Goal: Information Seeking & Learning: Learn about a topic

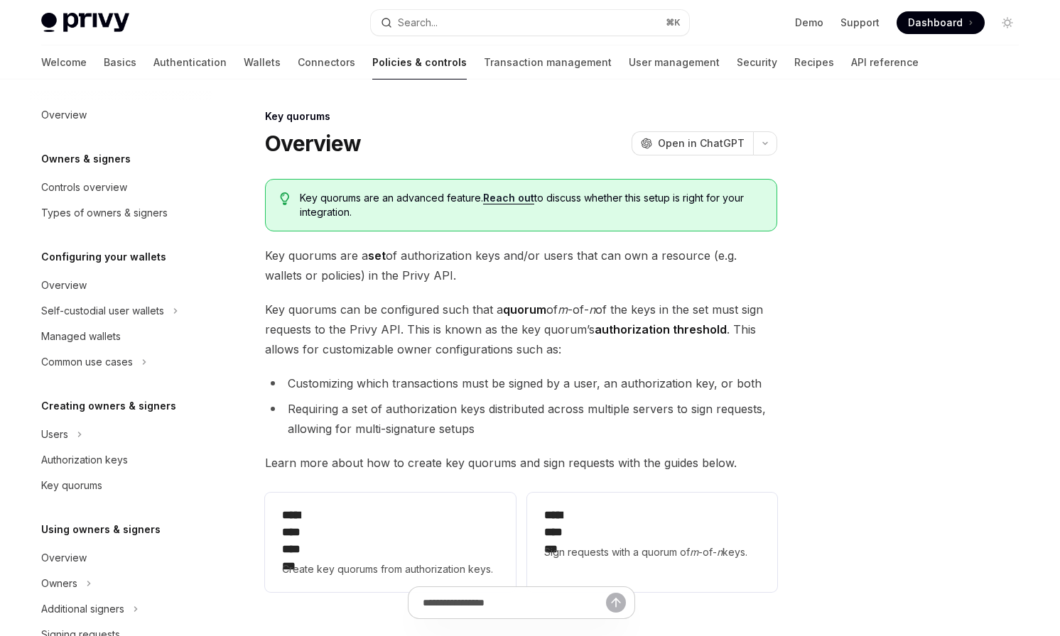
type textarea "*"
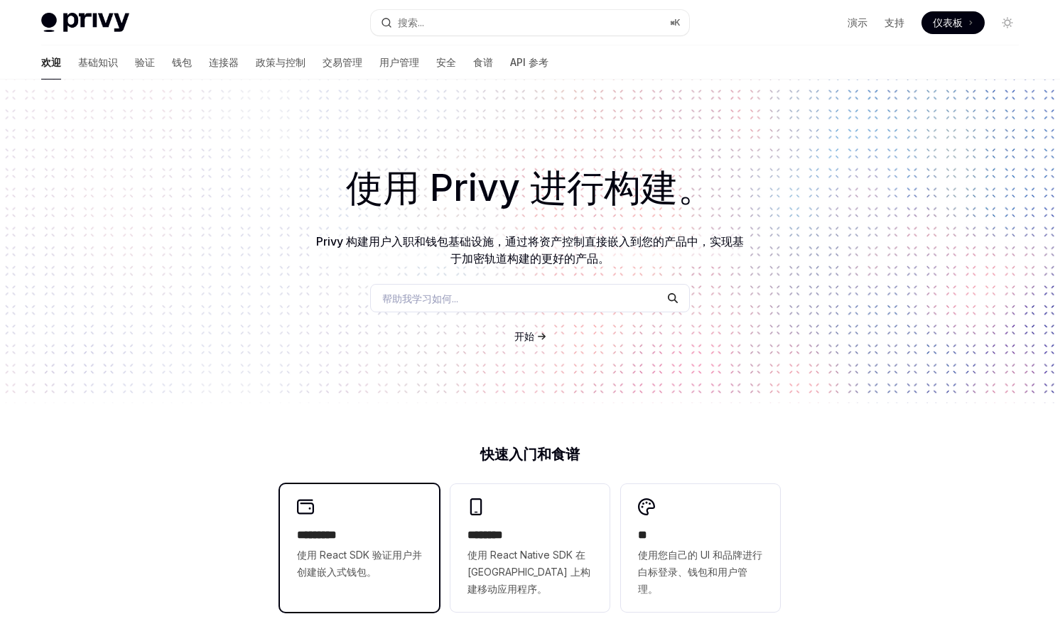
click at [337, 541] on font "*********" at bounding box center [317, 535] width 40 height 11
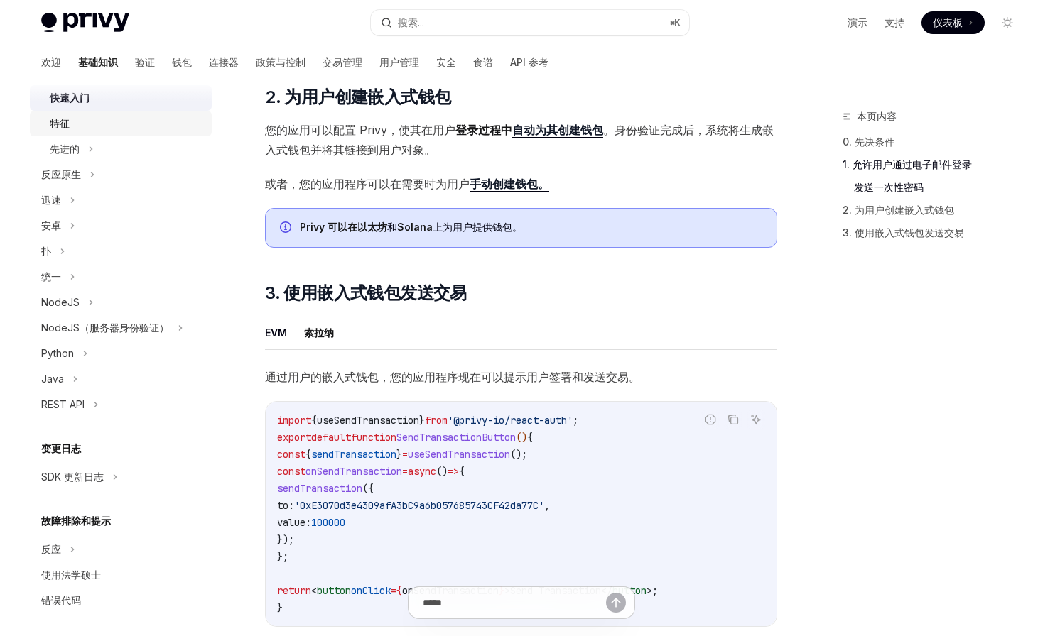
scroll to position [273, 0]
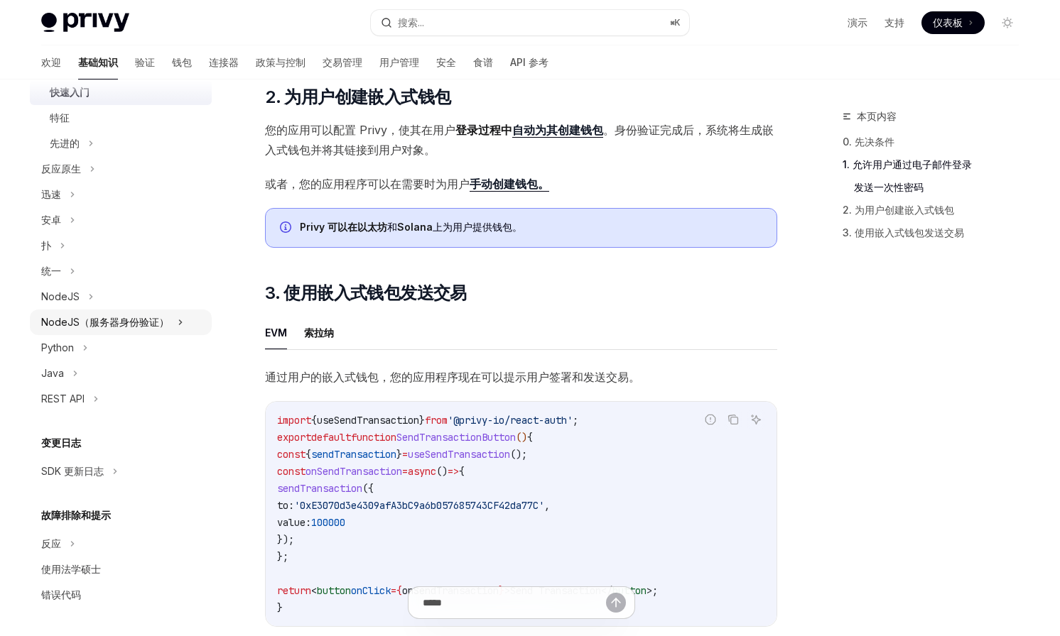
click at [140, 321] on font "NodeJS（服务器身份验证）" at bounding box center [105, 322] width 128 height 12
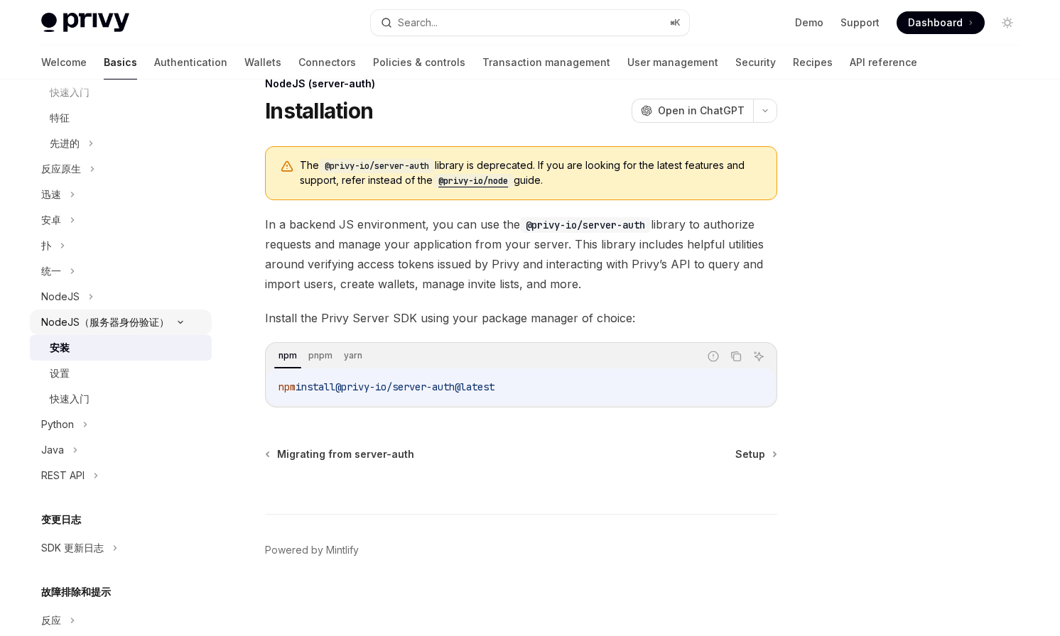
scroll to position [13, 0]
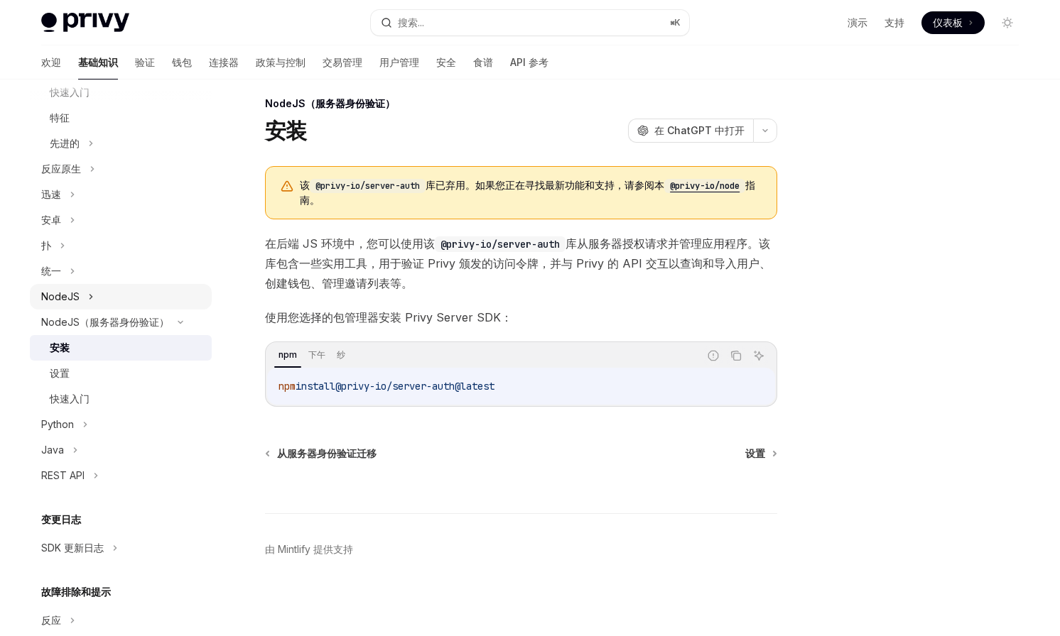
click at [114, 302] on div "NodeJS" at bounding box center [121, 297] width 182 height 26
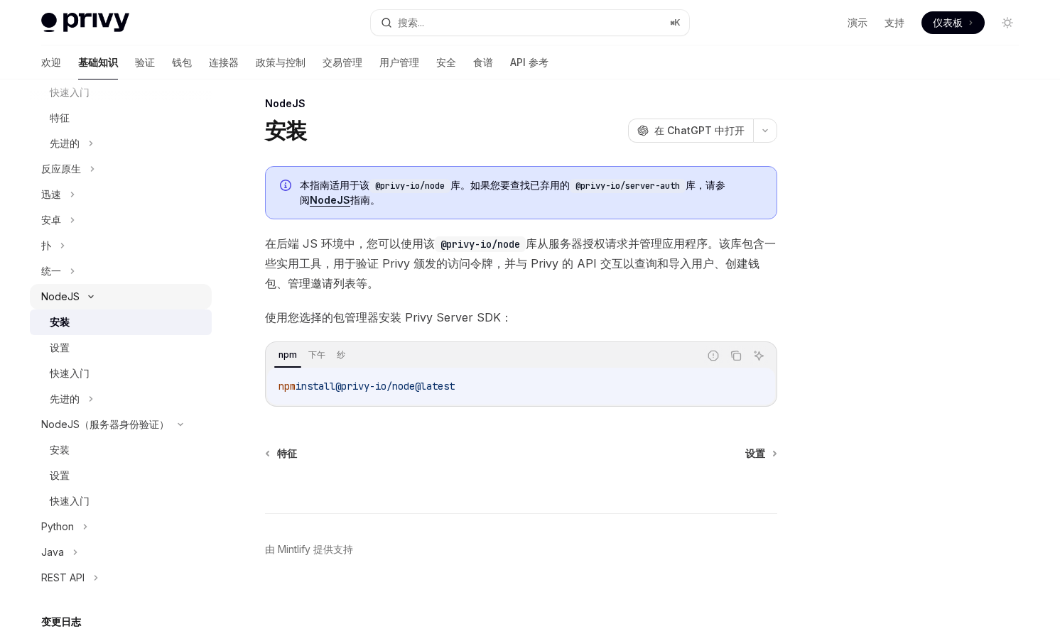
scroll to position [12, 0]
click at [93, 352] on div "设置" at bounding box center [126, 348] width 153 height 17
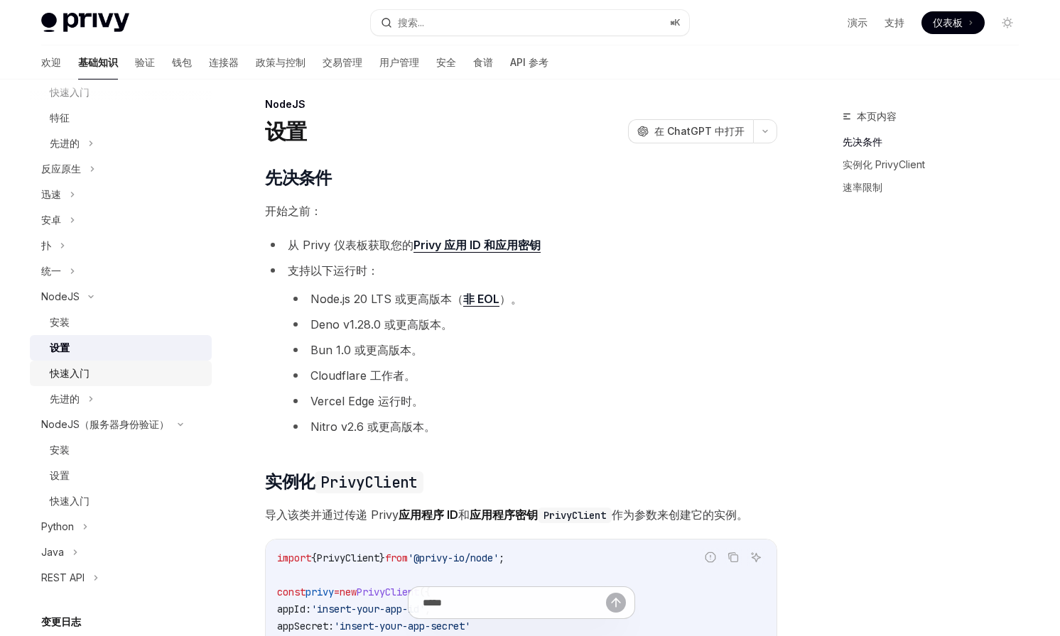
click at [80, 378] on font "快速入门" at bounding box center [70, 373] width 40 height 12
type textarea "*"
